Goal: Task Accomplishment & Management: Use online tool/utility

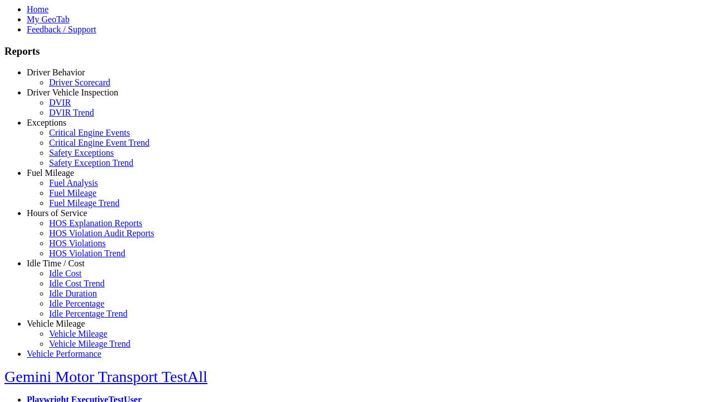
click at [64, 218] on link "Hours of Service" at bounding box center [57, 212] width 60 height 9
click at [73, 228] on link "HOS Explanation Reports" at bounding box center [95, 222] width 93 height 9
type input "**********"
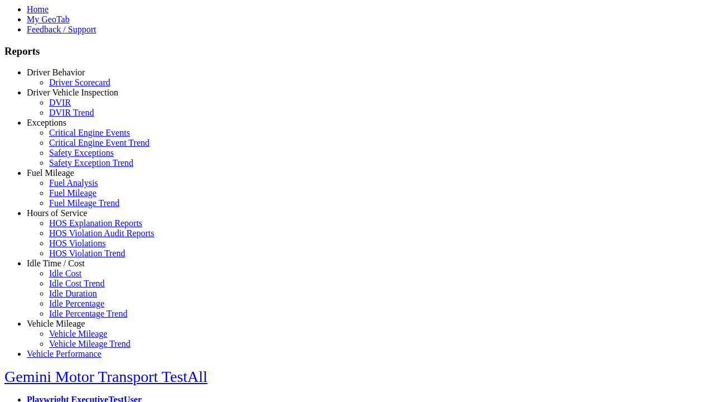
type input "*********"
